Goal: Task Accomplishment & Management: Use online tool/utility

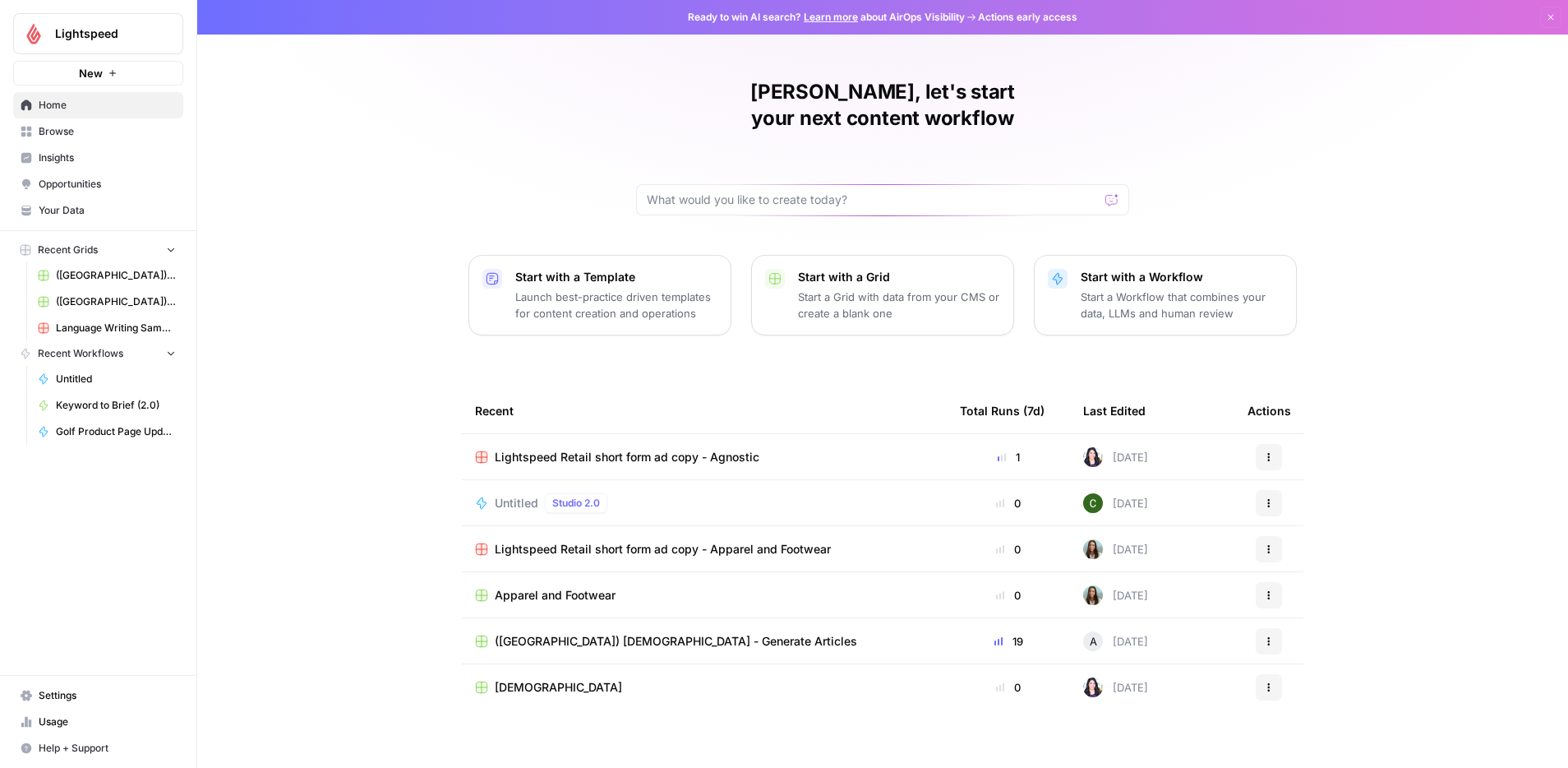
click at [95, 267] on link "([GEOGRAPHIC_DATA]) [DEMOGRAPHIC_DATA] - Generate Articles" at bounding box center [106, 274] width 153 height 26
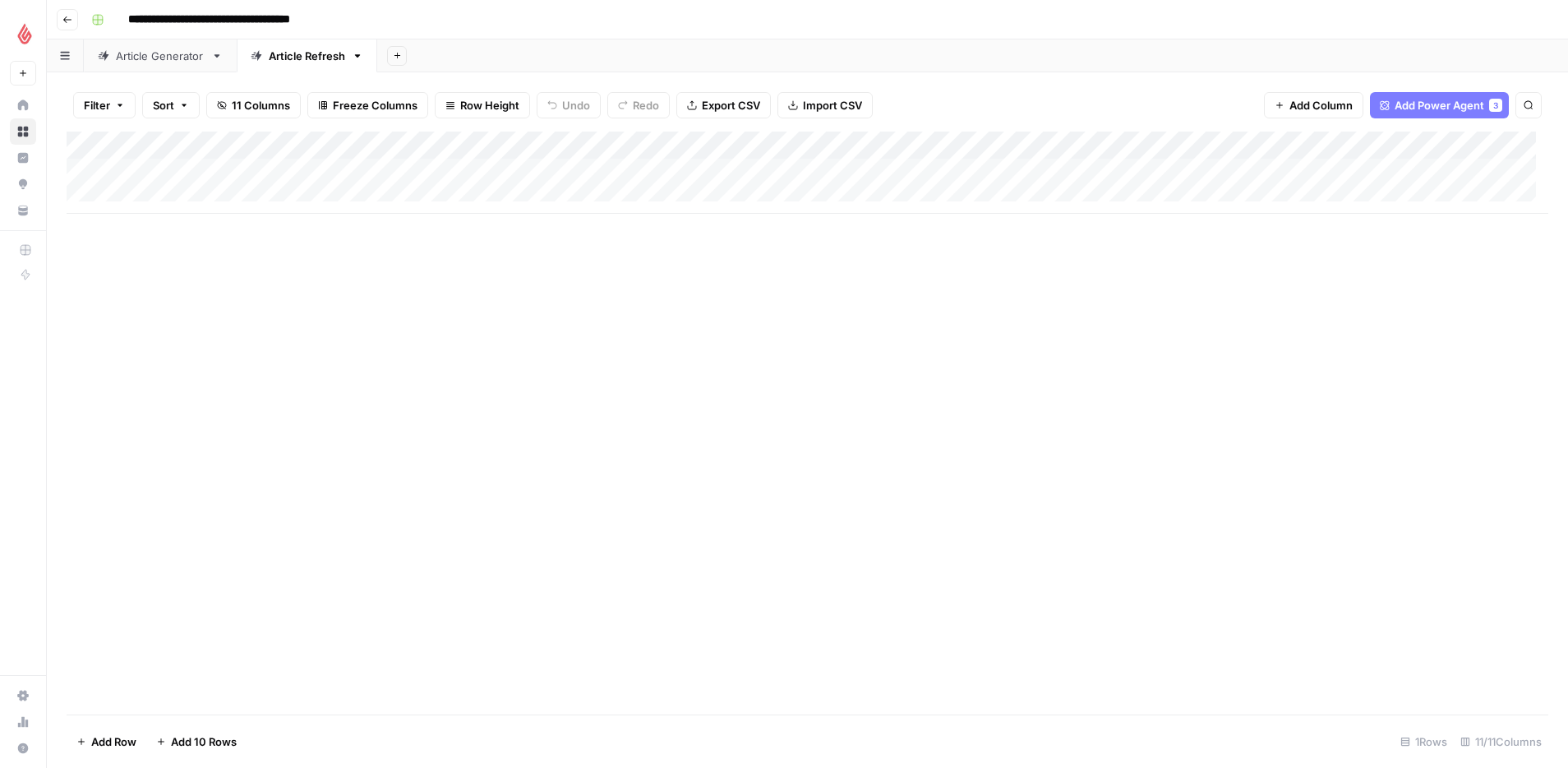
scroll to position [13, 0]
click at [141, 189] on div "Add Column" at bounding box center [807, 172] width 1481 height 82
click at [215, 307] on div "Add Column" at bounding box center [807, 422] width 1481 height 583
click at [173, 184] on div "Add Column" at bounding box center [807, 186] width 1481 height 110
type input "**********"
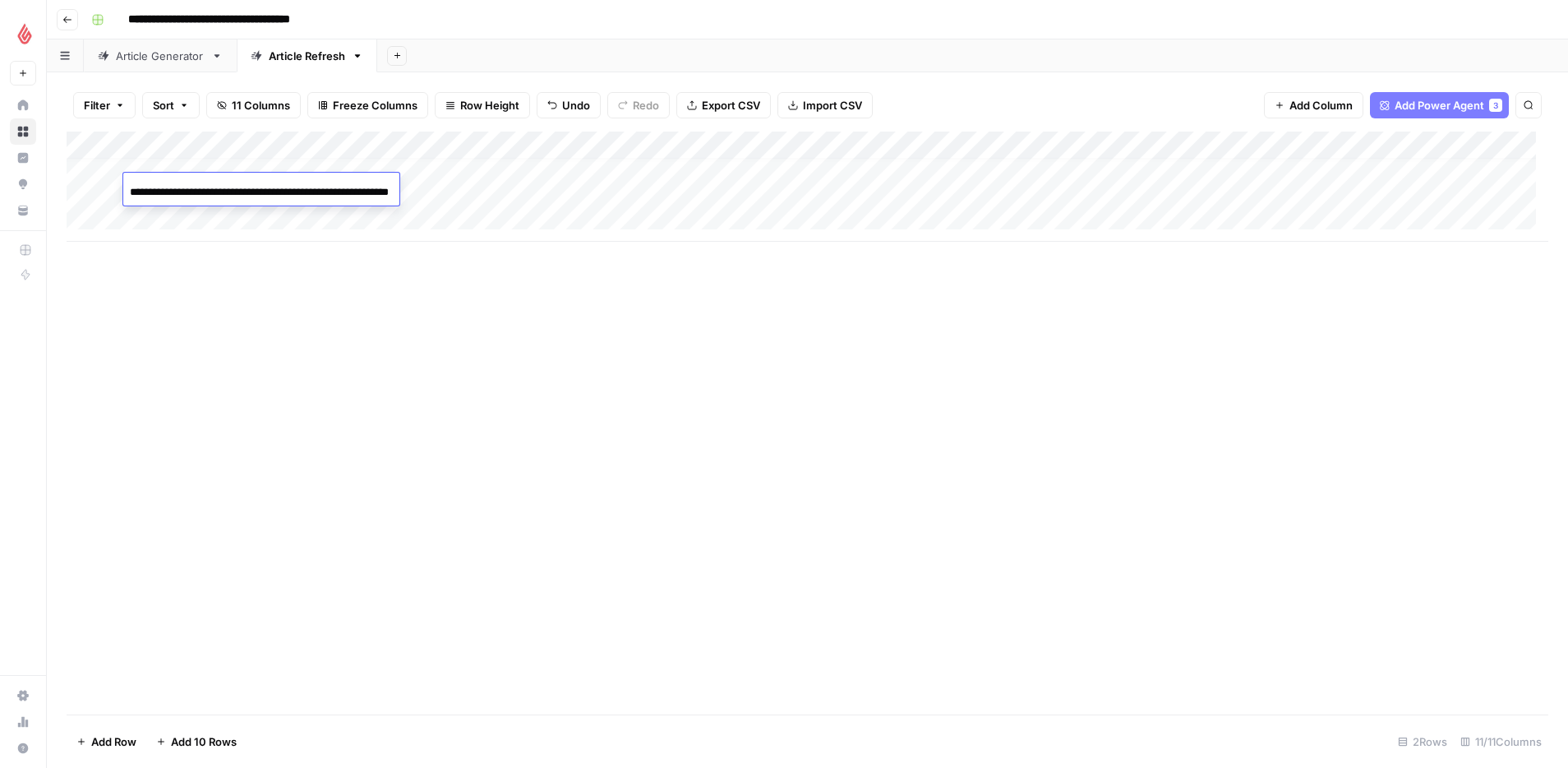
scroll to position [0, 84]
click at [287, 311] on div "Add Column" at bounding box center [807, 422] width 1481 height 583
click at [347, 173] on div "Add Column" at bounding box center [807, 186] width 1481 height 110
drag, startPoint x: 471, startPoint y: 182, endPoint x: 471, endPoint y: 197, distance: 15.0
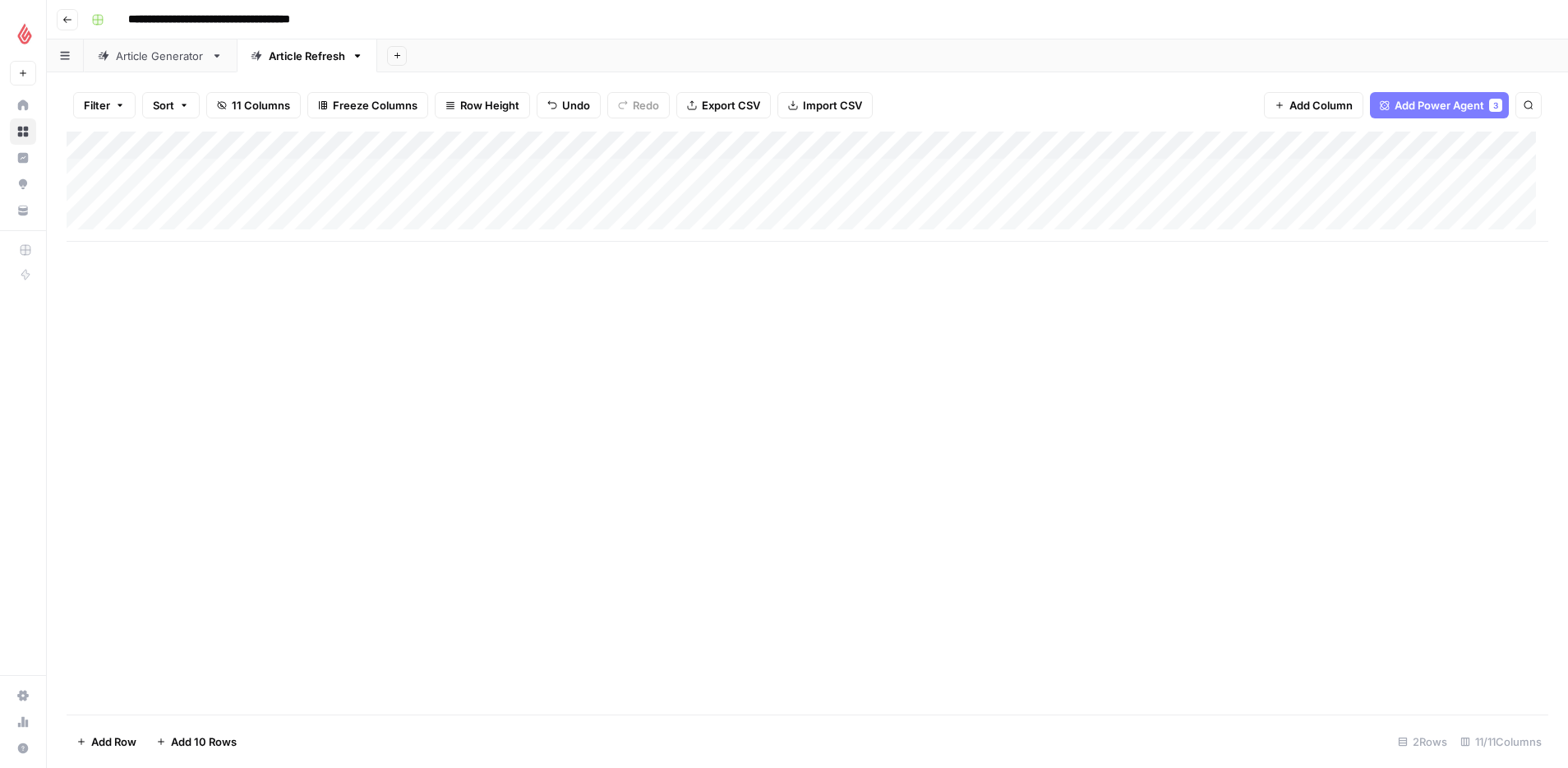
click at [471, 197] on div "Add Column" at bounding box center [807, 186] width 1481 height 110
click at [600, 168] on div "Add Column" at bounding box center [807, 186] width 1481 height 110
drag, startPoint x: 616, startPoint y: 184, endPoint x: 617, endPoint y: 200, distance: 16.0
click at [617, 200] on div "Add Column" at bounding box center [807, 186] width 1481 height 110
click at [631, 200] on div "Add Column" at bounding box center [807, 186] width 1481 height 110
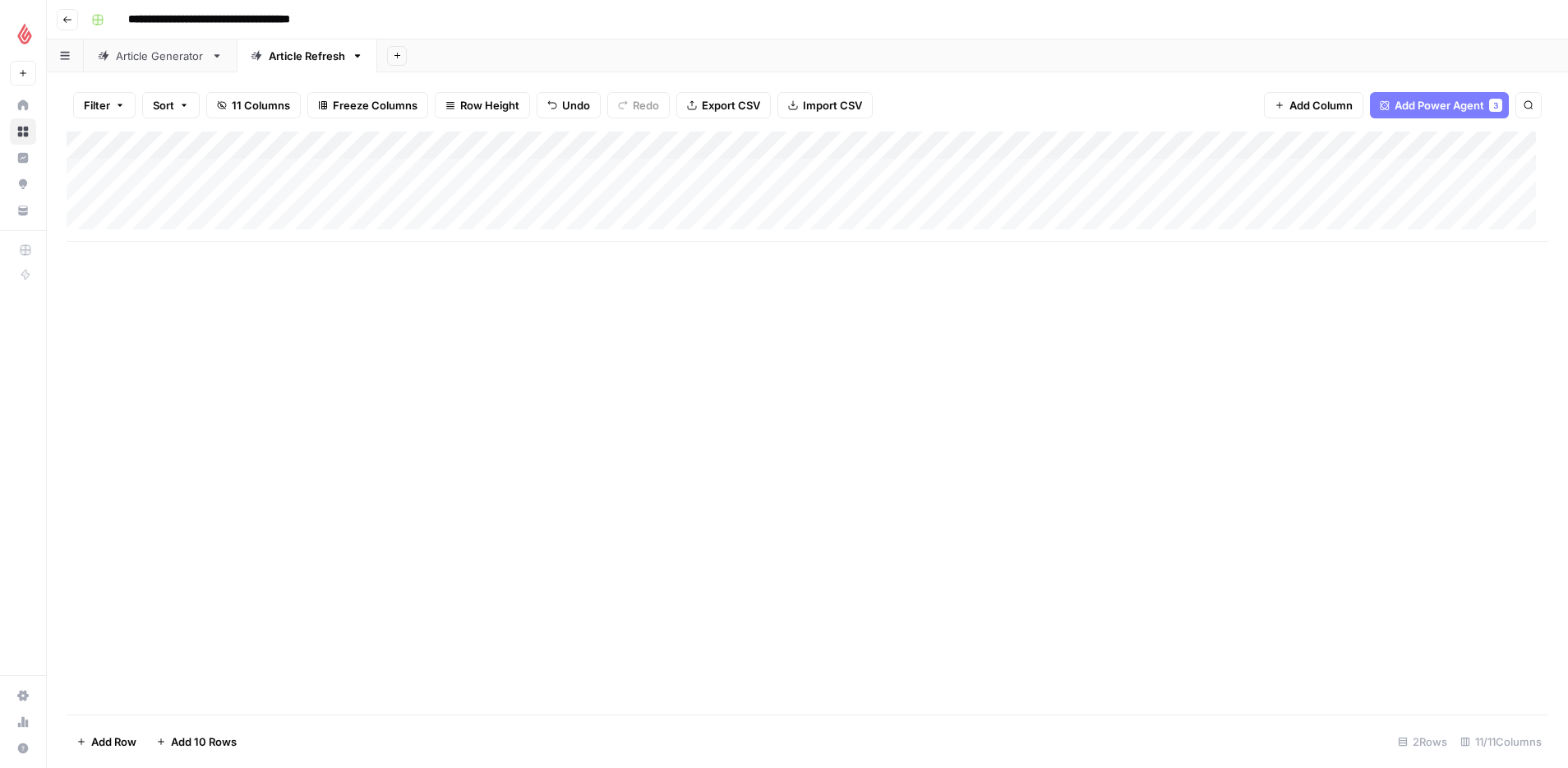
click at [731, 198] on div "Add Column" at bounding box center [807, 186] width 1481 height 110
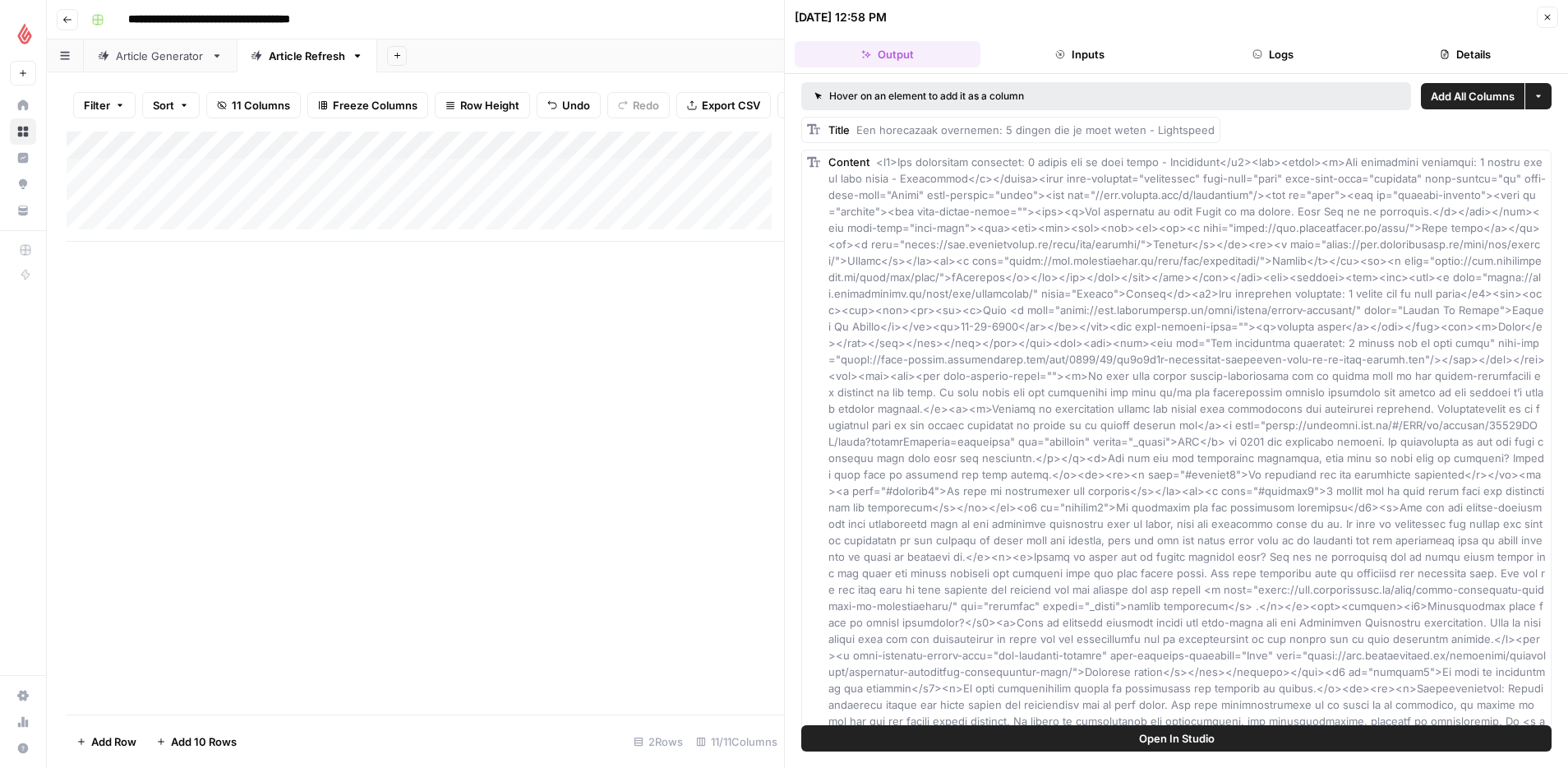
click at [1111, 742] on button "Open In Studio" at bounding box center [1176, 738] width 750 height 26
click at [1098, 57] on button "Inputs" at bounding box center [1079, 54] width 185 height 26
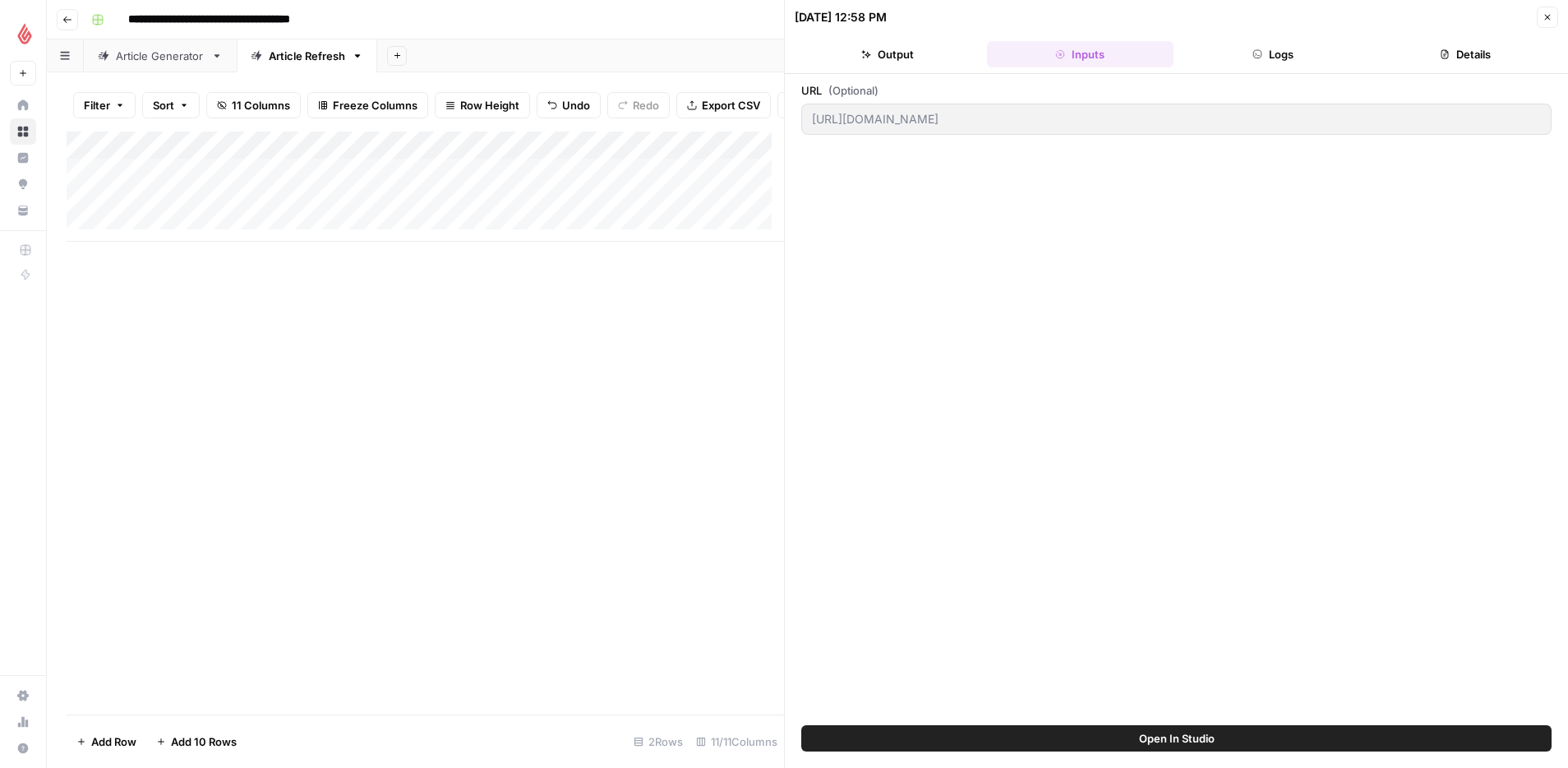
click at [1265, 51] on button "Logs" at bounding box center [1273, 54] width 185 height 26
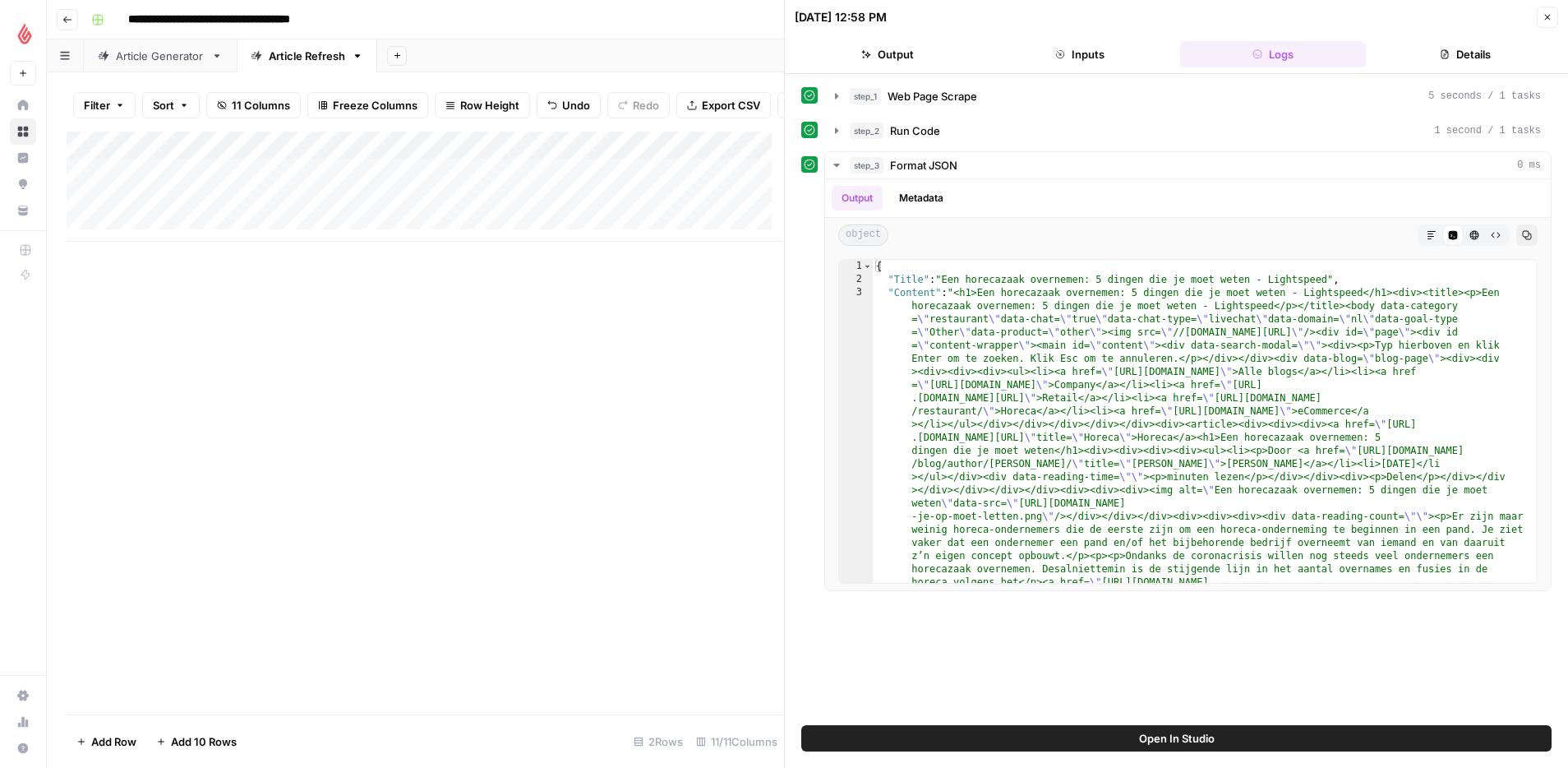
click at [1457, 50] on button "Details" at bounding box center [1465, 54] width 185 height 26
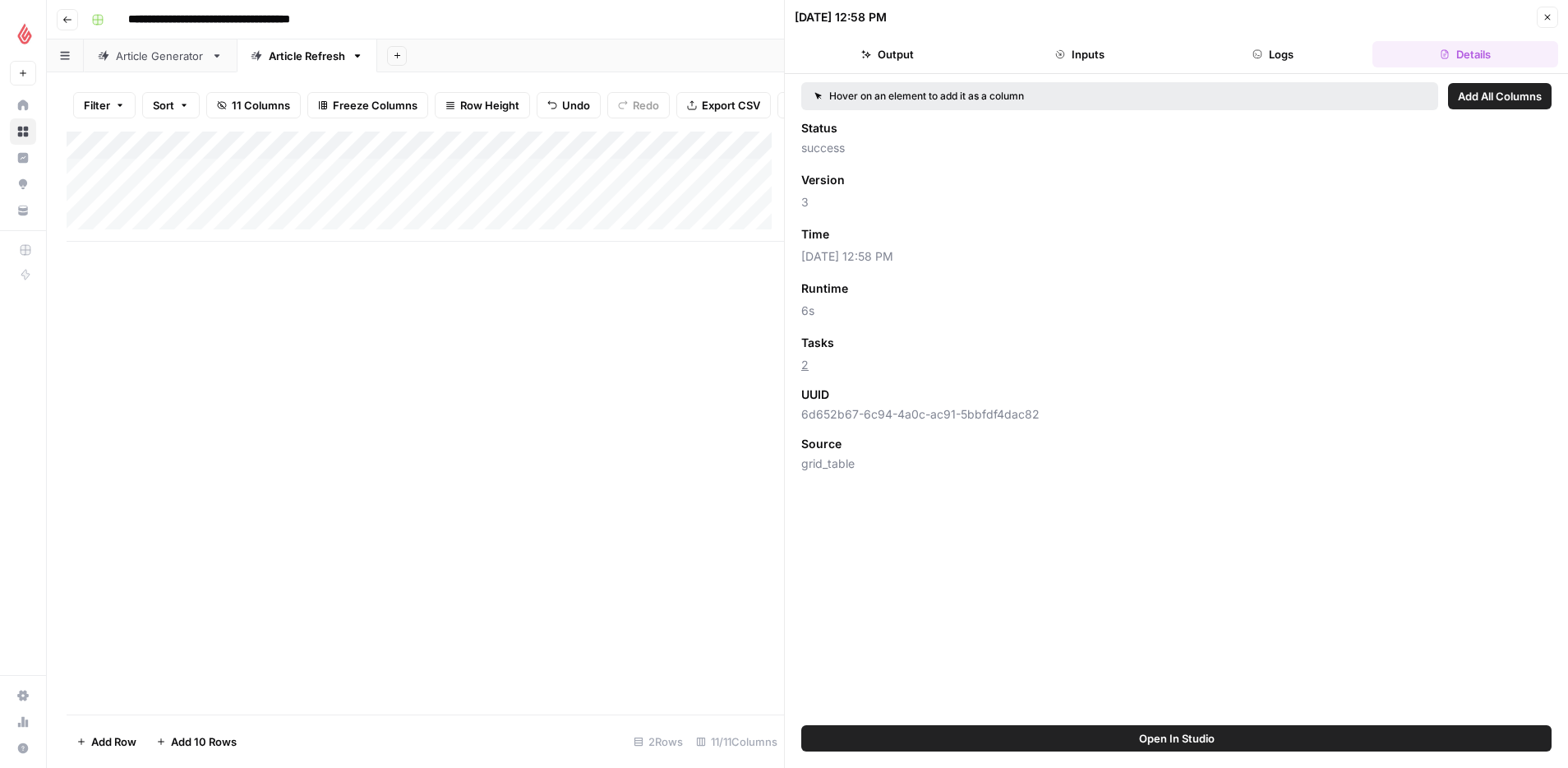
click at [1084, 52] on button "Inputs" at bounding box center [1079, 54] width 185 height 26
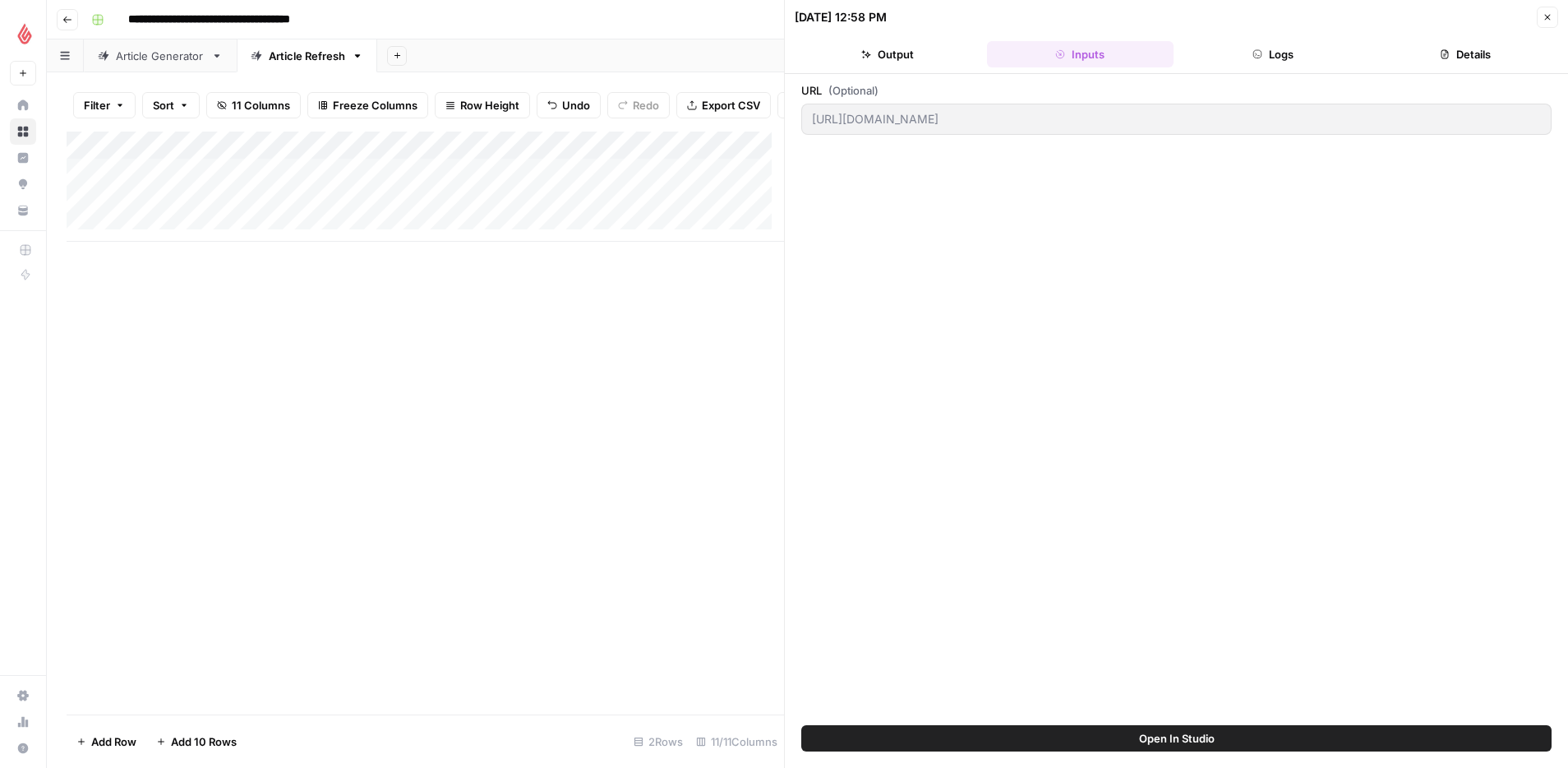
click at [900, 56] on button "Output" at bounding box center [887, 54] width 185 height 26
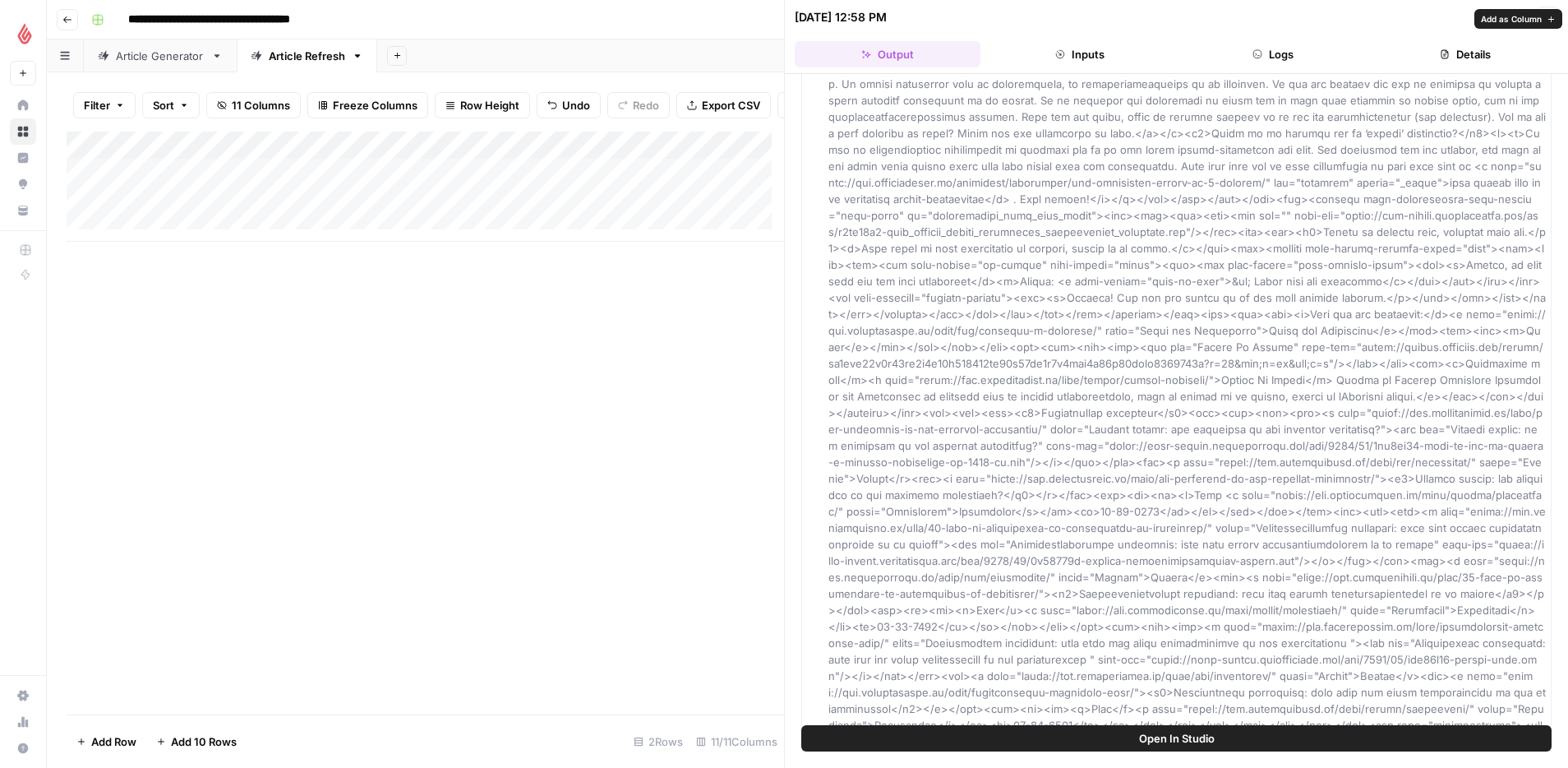
scroll to position [1504, 0]
click at [649, 424] on div "Add Column" at bounding box center [425, 422] width 717 height 583
click at [1550, 18] on icon "button" at bounding box center [1547, 17] width 10 height 10
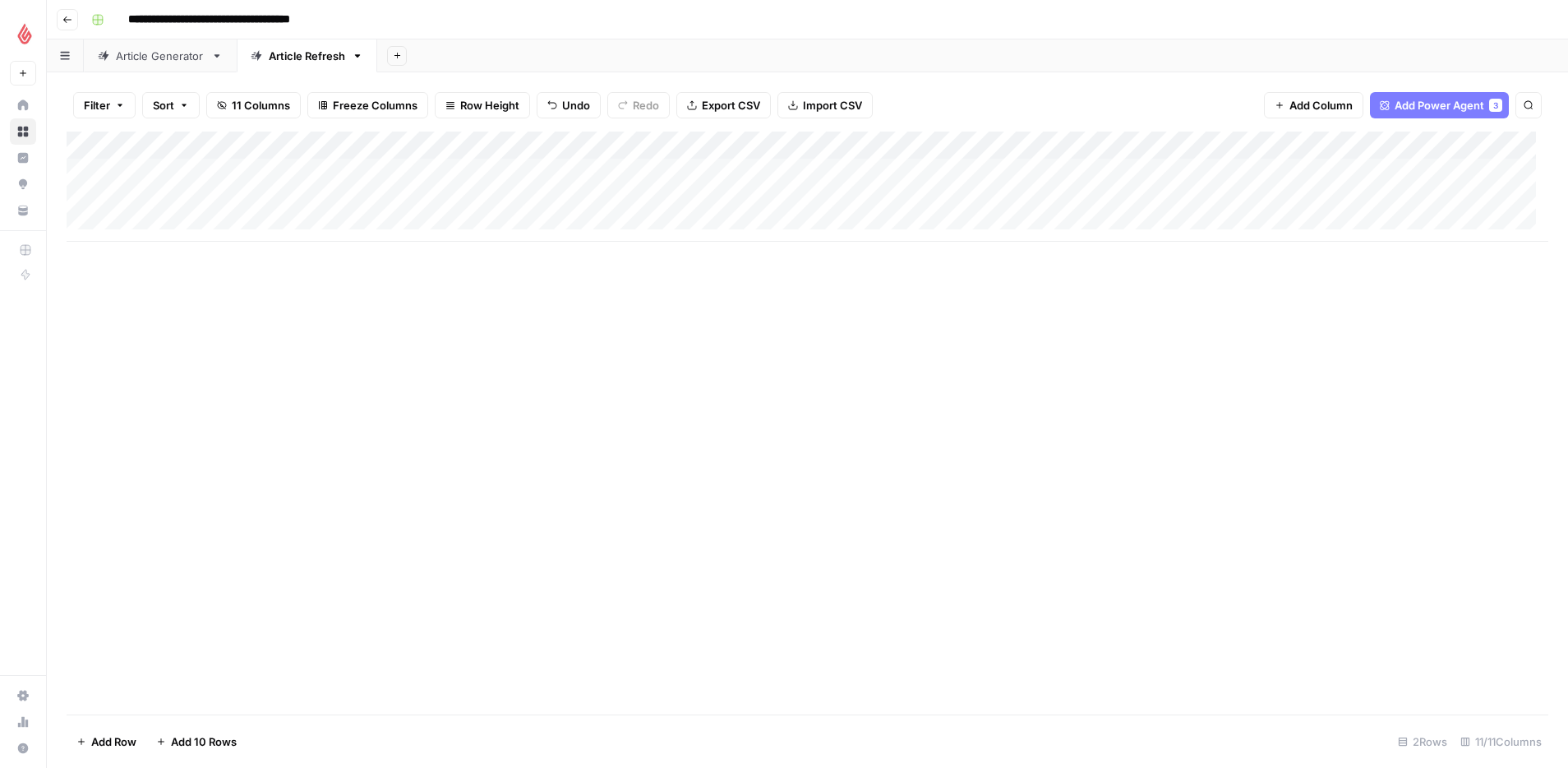
click at [1136, 201] on div "Add Column" at bounding box center [807, 186] width 1481 height 110
click at [1373, 200] on div "Add Column" at bounding box center [807, 186] width 1481 height 110
click at [755, 196] on div "Add Column" at bounding box center [807, 186] width 1481 height 110
click at [808, 196] on div "Add Column" at bounding box center [807, 186] width 1481 height 110
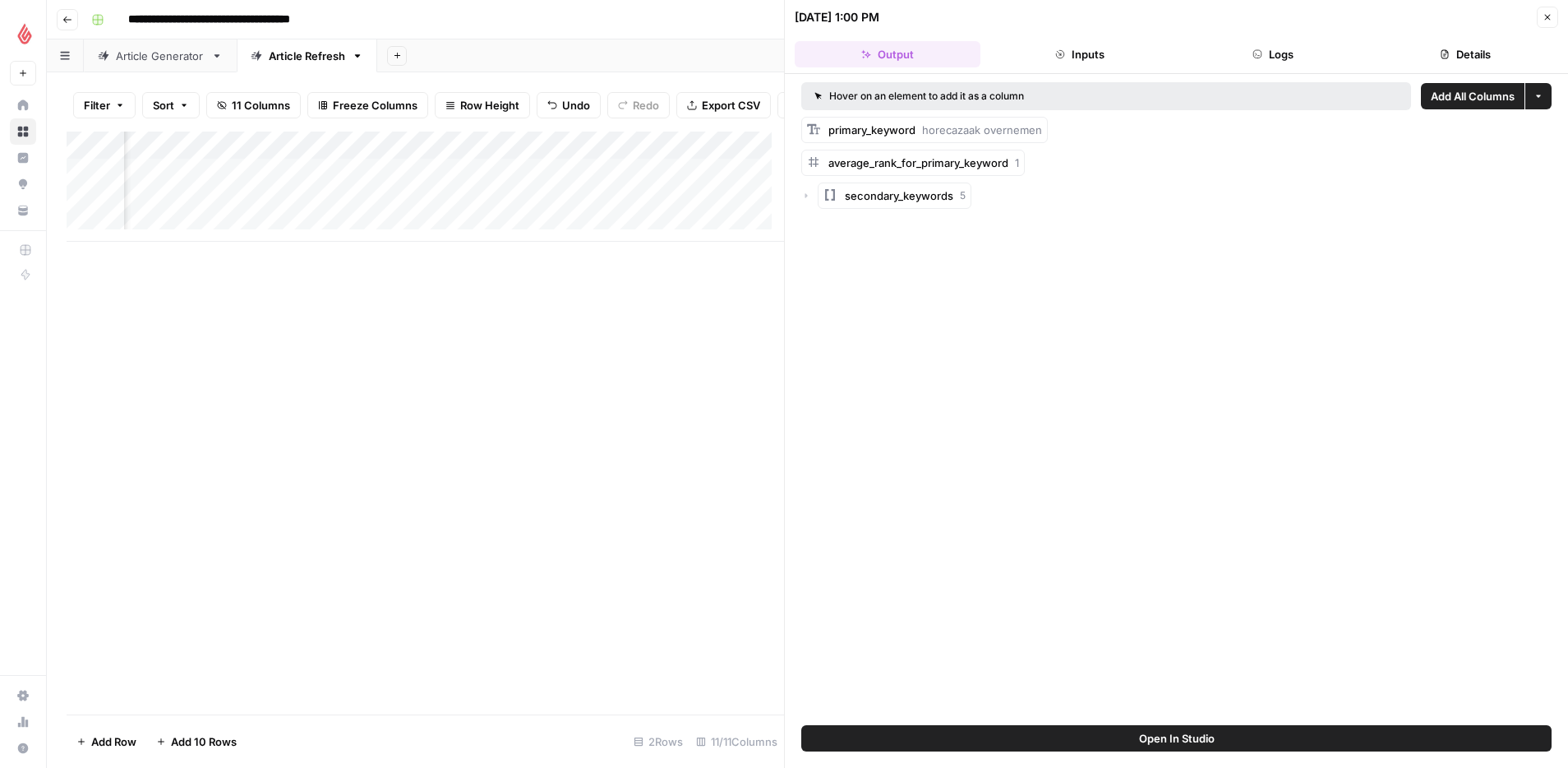
click at [1547, 14] on icon "button" at bounding box center [1547, 17] width 10 height 10
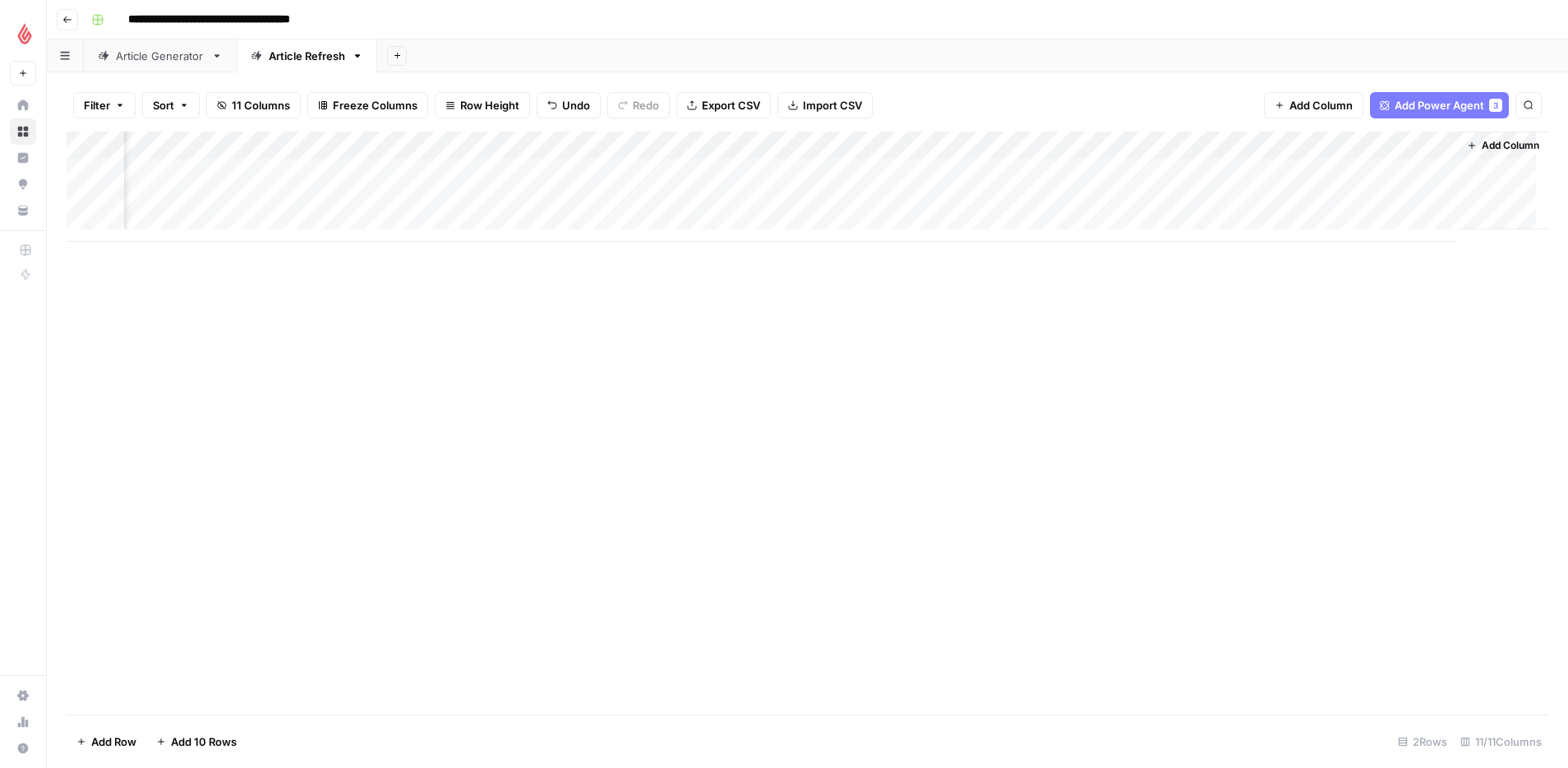
scroll to position [0, 341]
